Goal: Navigation & Orientation: Find specific page/section

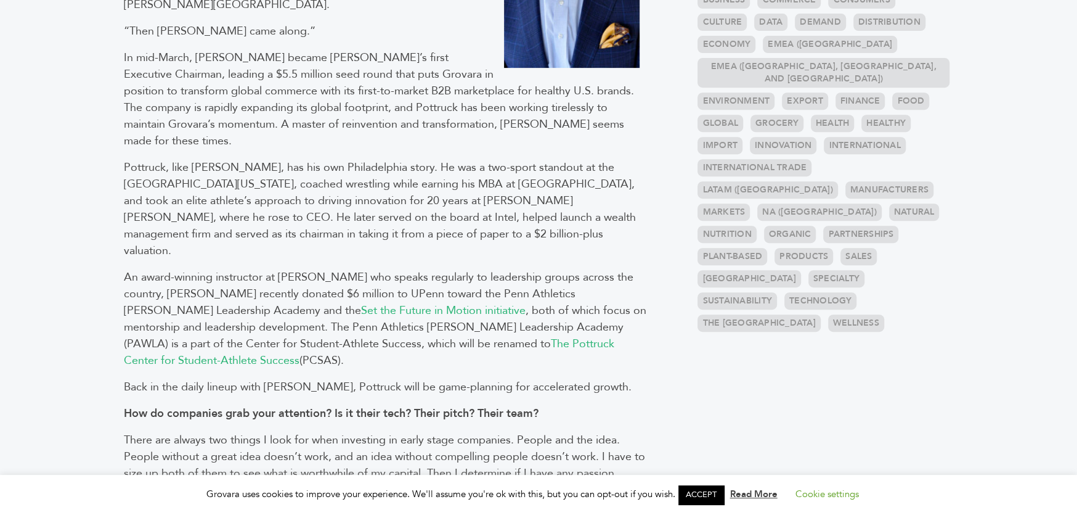
scroll to position [370, 0]
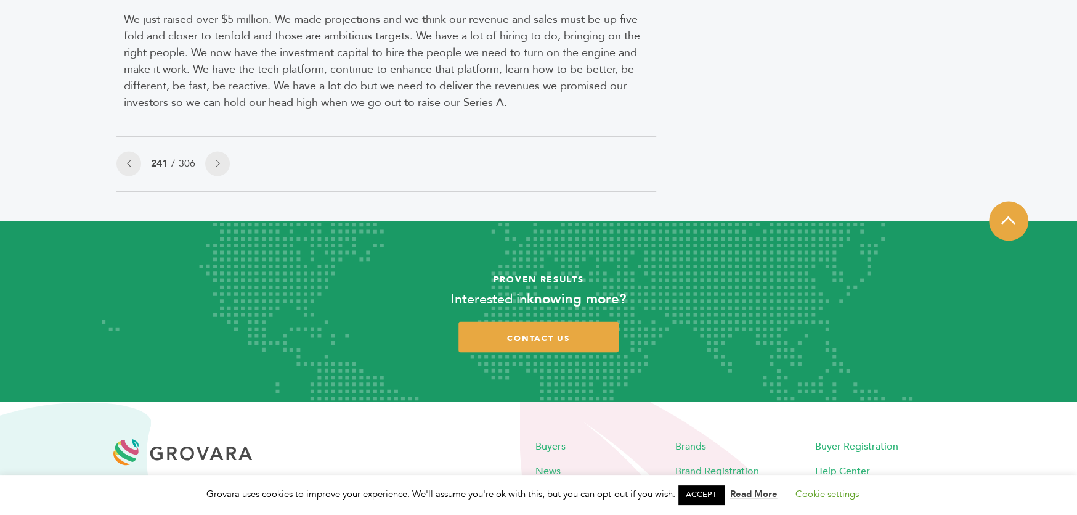
scroll to position [1488, 0]
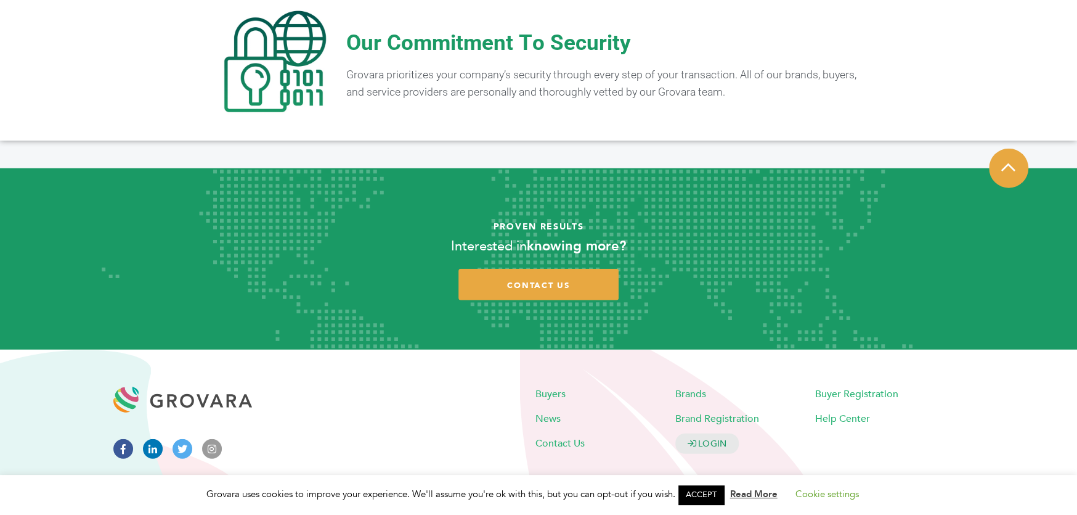
scroll to position [2451, 0]
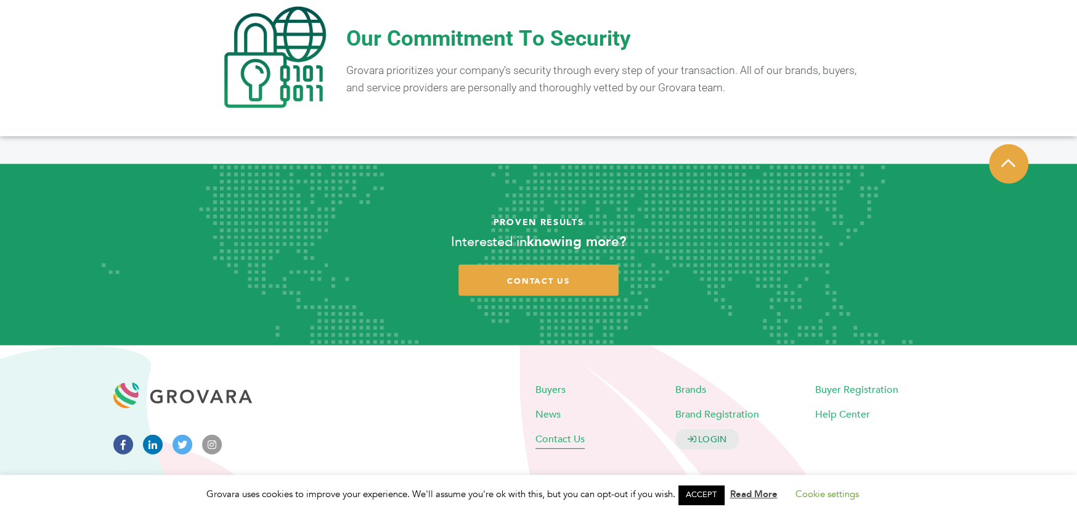
click at [558, 432] on span "Contact Us" at bounding box center [559, 439] width 49 height 14
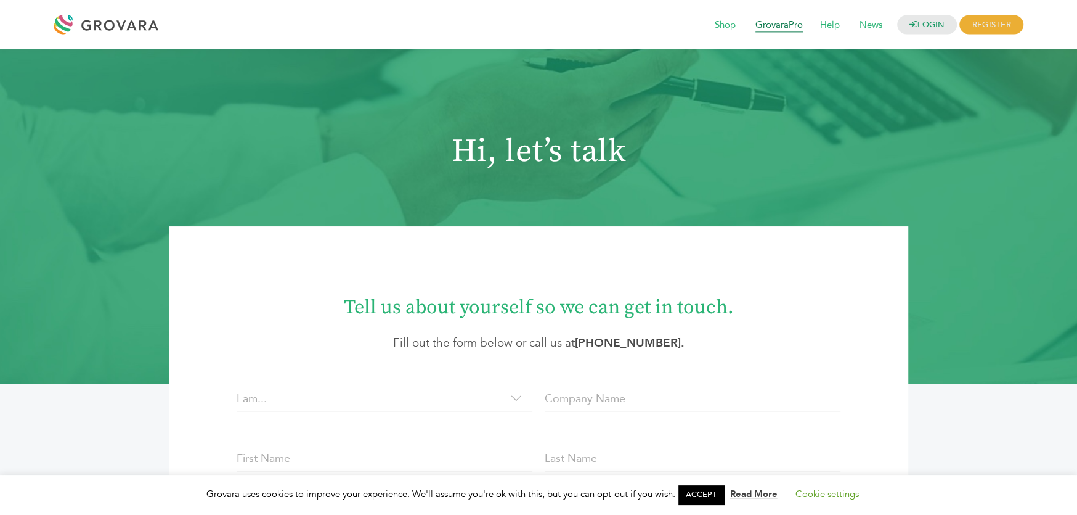
click at [784, 21] on span "GrovaraPro" at bounding box center [779, 25] width 65 height 23
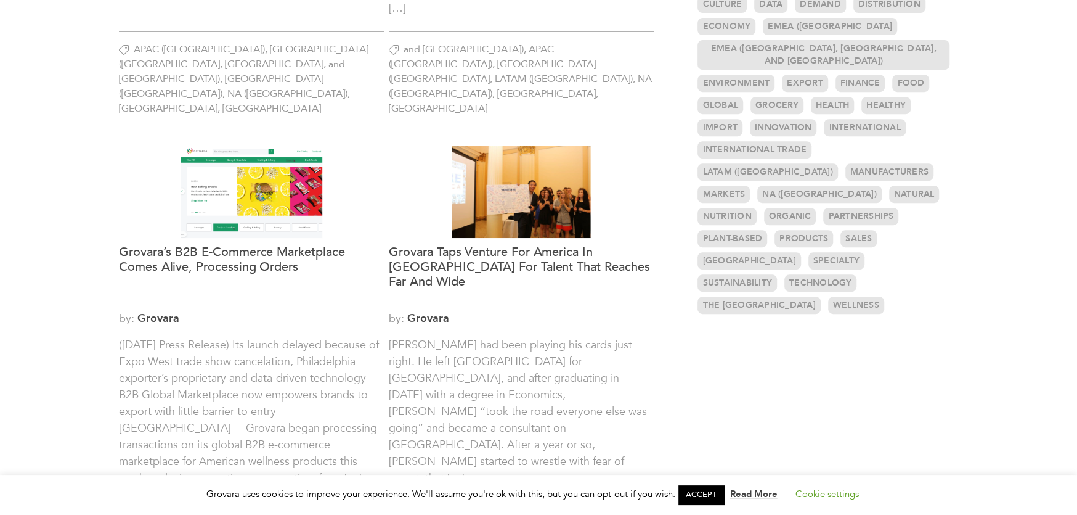
scroll to position [431, 0]
